Goal: Register for event/course

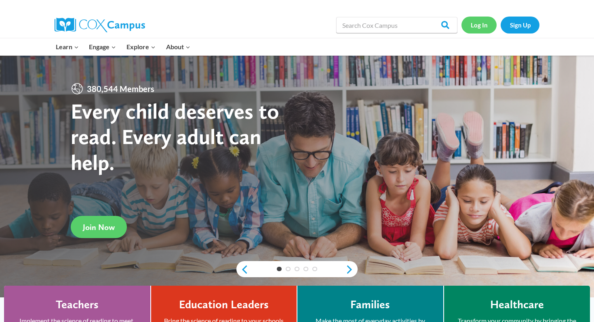
click at [470, 29] on link "Log In" at bounding box center [478, 25] width 35 height 17
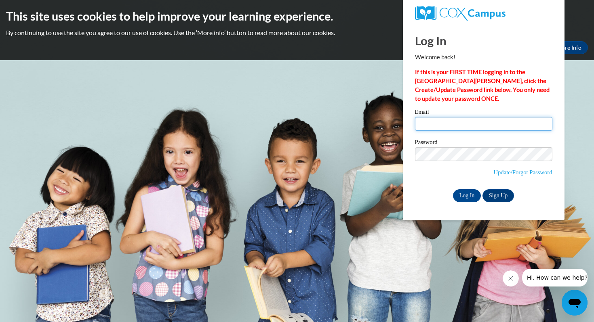
click at [459, 122] on input "Email" at bounding box center [483, 124] width 137 height 14
type input "dahall751@mail.jamessprunt.edu"
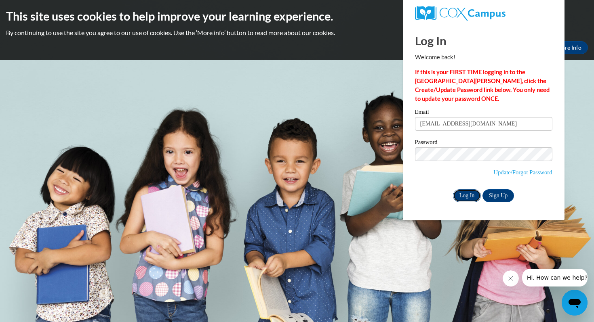
click at [474, 193] on input "Log In" at bounding box center [467, 196] width 28 height 13
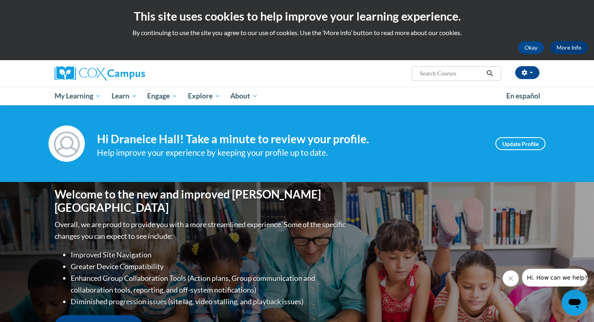
click at [441, 72] on input "Search..." at bounding box center [451, 74] width 65 height 10
type input "Early Literacy"
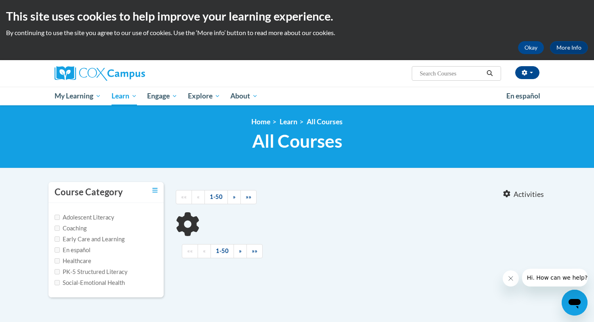
type input "Early Literacy"
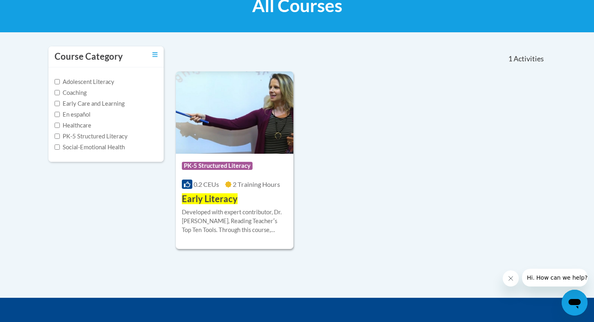
scroll to position [137, 0]
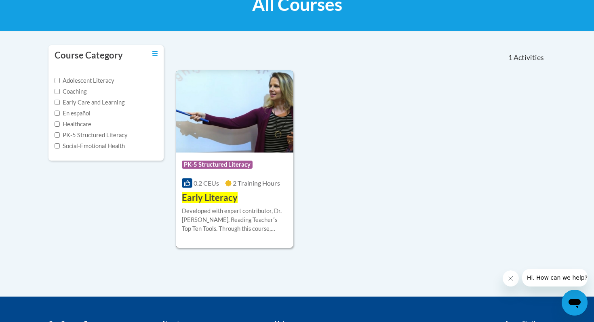
click at [232, 167] on span "PK-5 Structured Literacy" at bounding box center [217, 165] width 71 height 8
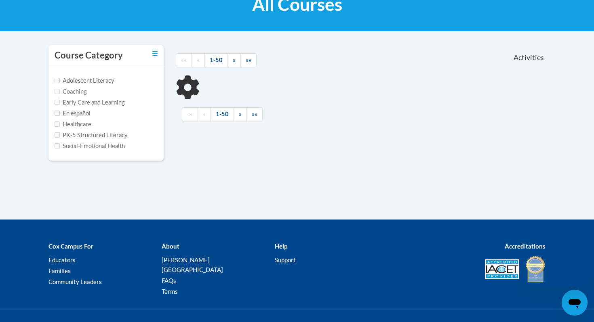
type input "Early Literacy"
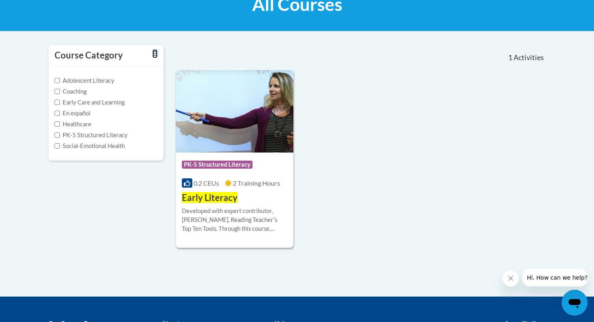
click at [153, 53] on icon "Toggle collapse" at bounding box center [154, 54] width 5 height 6
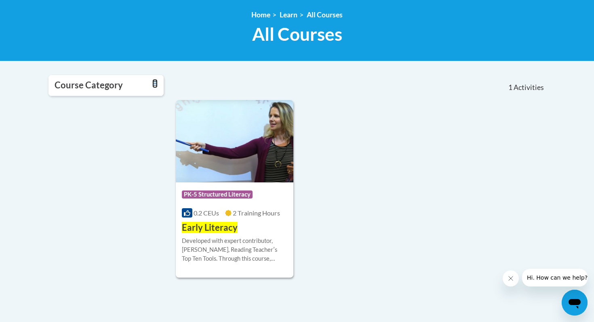
scroll to position [108, 0]
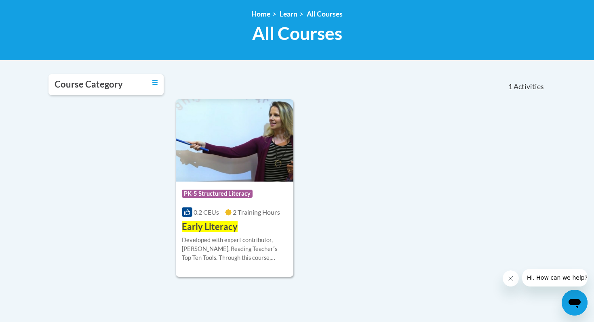
click at [472, 209] on div "Course Category: PK-5 Structured Literacy 0.2 CEUs 2 Training Hours COURSE Earl…" at bounding box center [361, 188] width 370 height 178
